Goal: Task Accomplishment & Management: Manage account settings

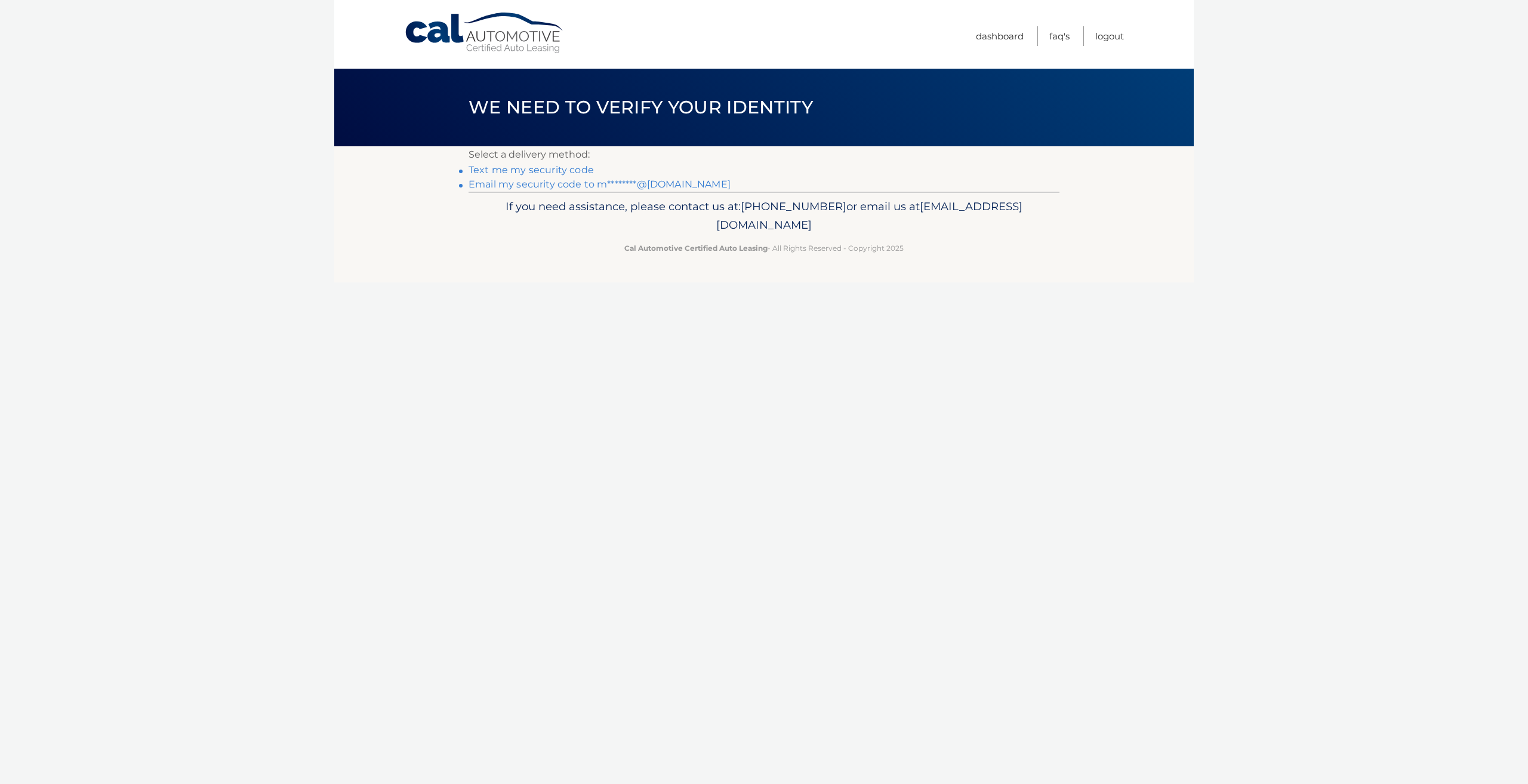
click at [540, 186] on link "Email my security code to m********@gmail.com" at bounding box center [599, 184] width 262 height 11
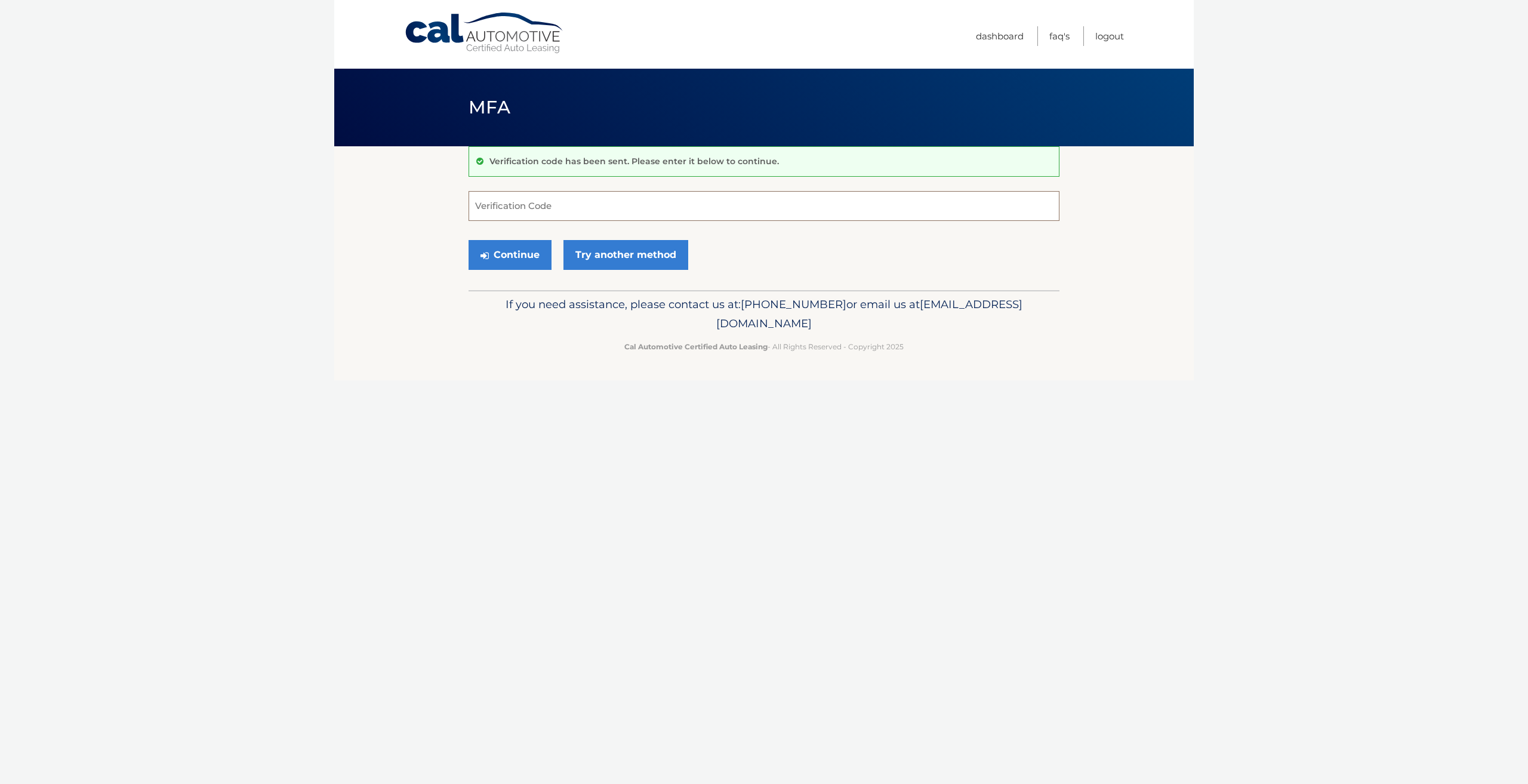
paste input "300770"
type input "300770"
click at [523, 257] on button "Continue" at bounding box center [509, 255] width 83 height 30
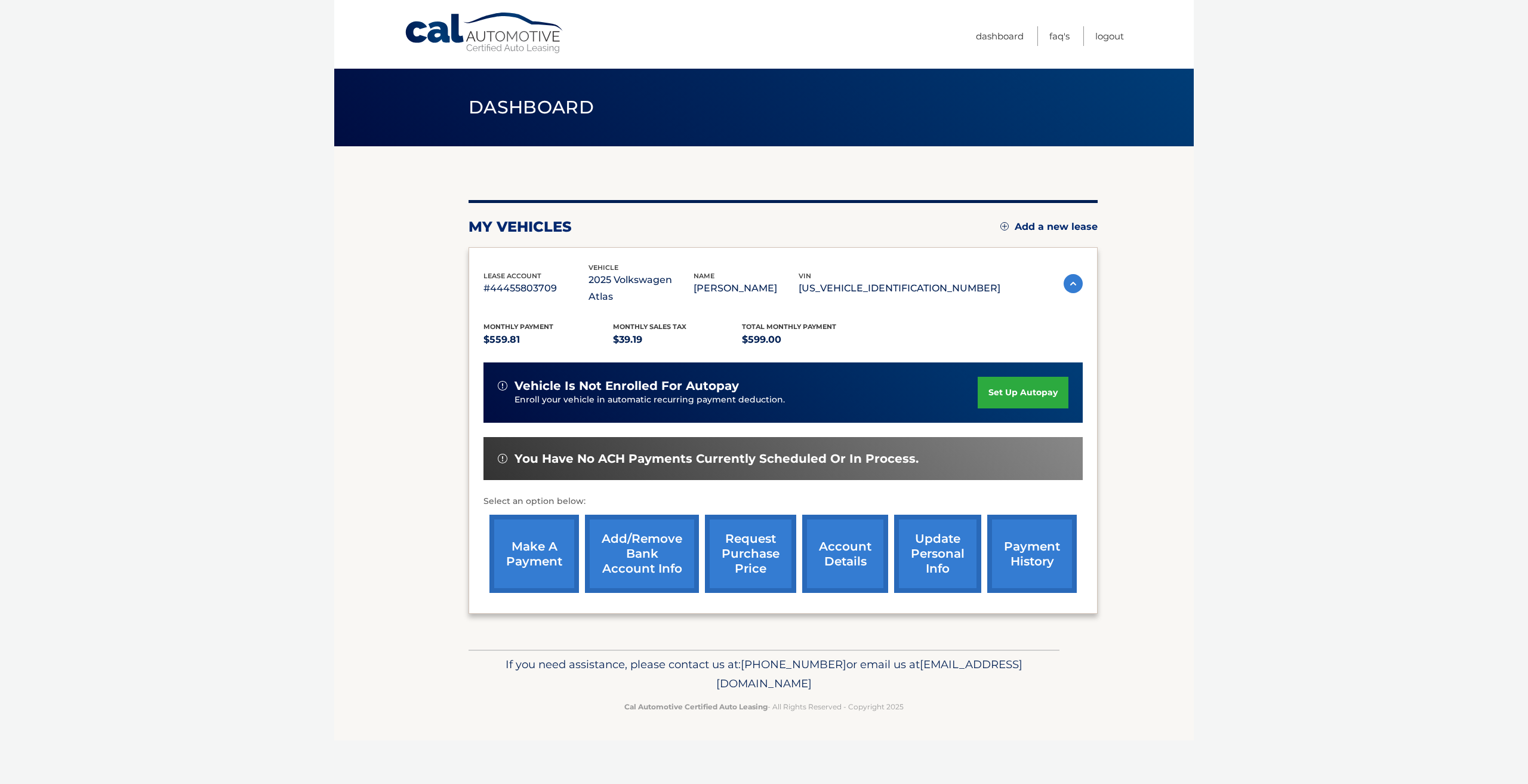
click at [837, 556] on link "account details" at bounding box center [846, 553] width 86 height 78
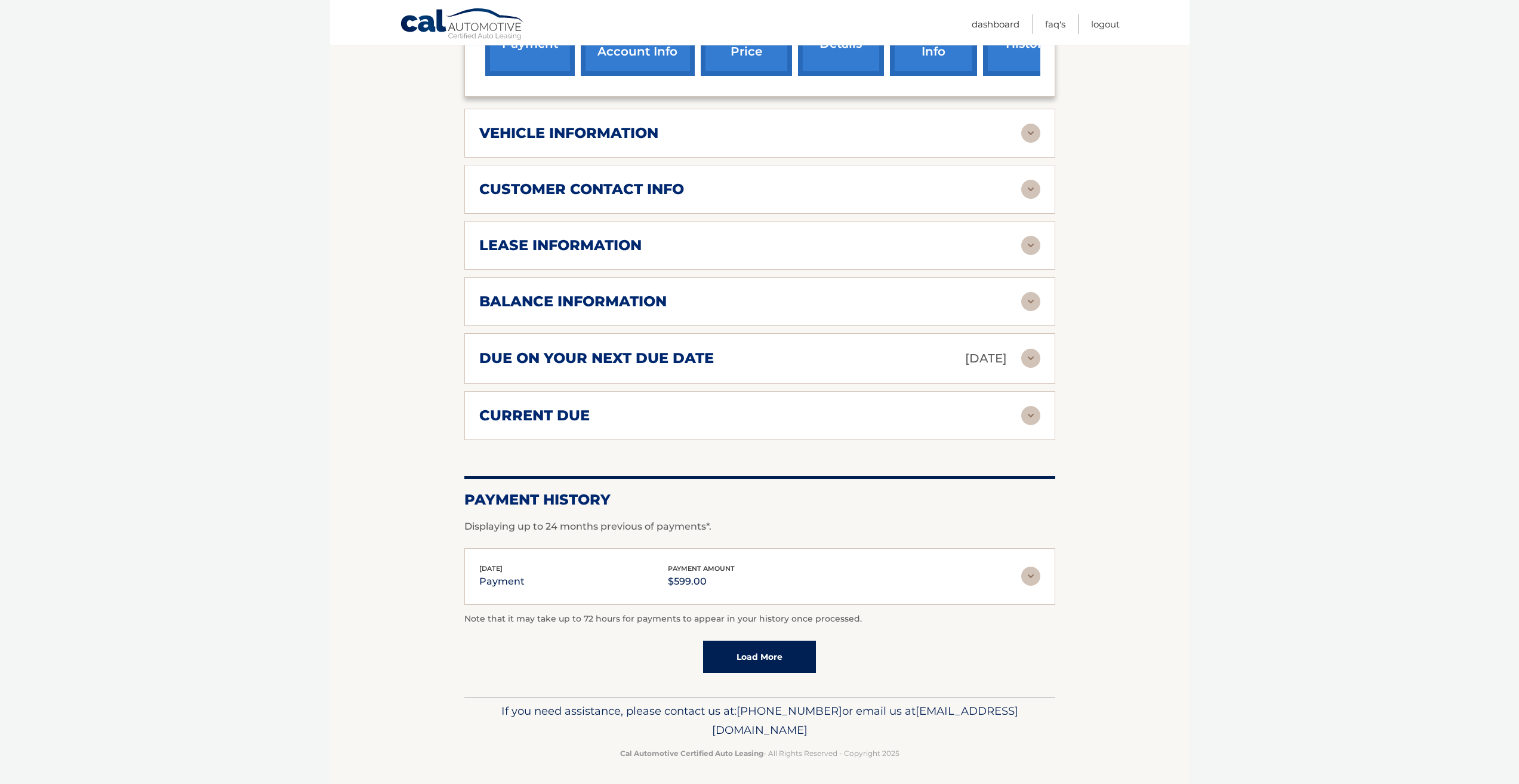
scroll to position [536, 0]
